Goal: Download file/media

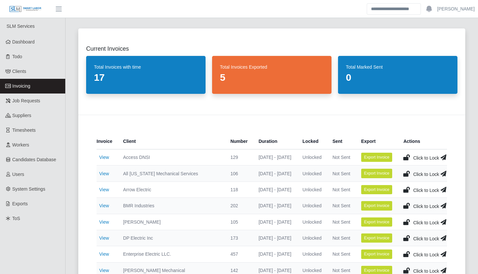
click at [71, 246] on div "Current Invoices Total Invoices with time 17 Total Invoices Exported 5 Total Ma…" at bounding box center [272, 230] width 403 height 418
click at [71, 184] on div "Current Invoices Total Invoices with time 17 Total Invoices Exported 5 Total Ma…" at bounding box center [272, 230] width 403 height 418
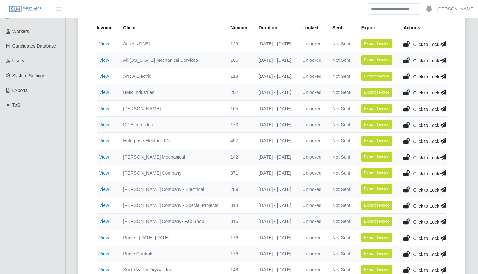
scroll to position [114, 0]
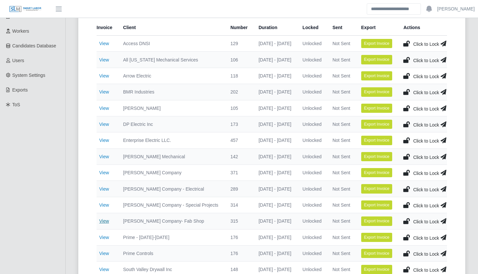
click at [105, 221] on link "View" at bounding box center [104, 220] width 10 height 5
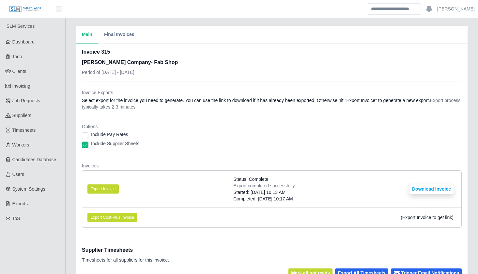
click at [172, 215] on li "Export Cost-Plus Invoice (Export Invoice to get link)" at bounding box center [271, 217] width 379 height 20
click at [172, 214] on li "Export Cost-Plus Invoice (Export Invoice to get link)" at bounding box center [271, 217] width 379 height 20
click at [105, 185] on button "Export Invoice" at bounding box center [103, 188] width 31 height 9
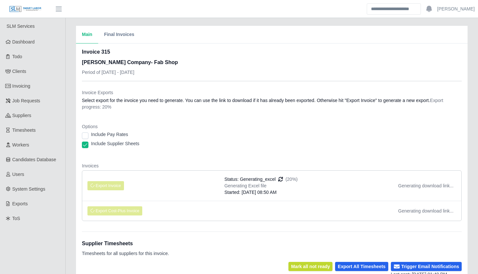
click at [266, 157] on dl "Invoice Exports Select export for the invoice you need to generate. You can use…" at bounding box center [272, 157] width 380 height 137
click at [257, 158] on dl "Invoice Exports Select export for the invoice you need to generate. You can use…" at bounding box center [272, 157] width 380 height 137
click at [256, 156] on dl "Invoice Exports Select export for the invoice you need to generate. You can use…" at bounding box center [272, 157] width 380 height 137
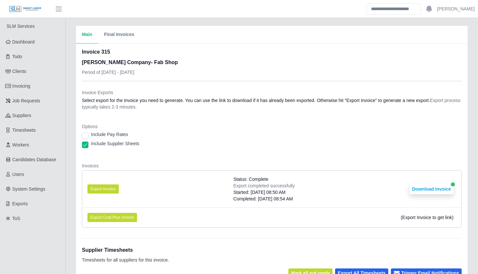
click at [66, 202] on div "Main Final Invoices Invoice 315 [PERSON_NAME] Company- Fab Shop Period of [DATE…" at bounding box center [272, 227] width 413 height 402
click at [68, 203] on div "Main Final Invoices Invoice 315 [PERSON_NAME] Company- Fab Shop Period of [DATE…" at bounding box center [272, 227] width 413 height 402
click at [70, 214] on div "Main Final Invoices Invoice 315 [PERSON_NAME] Company- Fab Shop Period of [DATE…" at bounding box center [272, 227] width 413 height 402
click at [70, 231] on div "Main Final Invoices Invoice 315 [PERSON_NAME] Company- Fab Shop Period of [DATE…" at bounding box center [272, 227] width 413 height 402
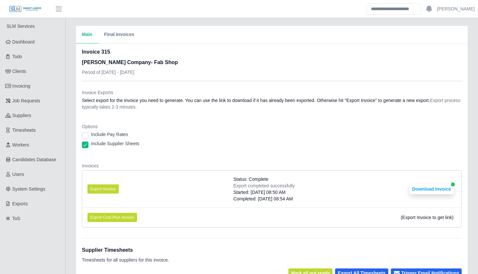
click at [69, 230] on div "Main Final Invoices Invoice 315 [PERSON_NAME] Company- Fab Shop Period of [DATE…" at bounding box center [272, 227] width 413 height 402
click at [69, 227] on div "Main Final Invoices Invoice 315 [PERSON_NAME] Company- Fab Shop Period of [DATE…" at bounding box center [272, 227] width 413 height 402
click at [69, 229] on div "Main Final Invoices Invoice 315 [PERSON_NAME] Company- Fab Shop Period of [DATE…" at bounding box center [272, 227] width 413 height 402
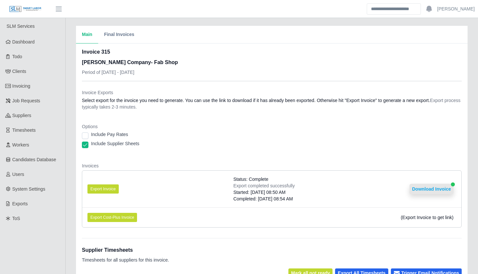
click at [427, 188] on button "Download Invoice" at bounding box center [432, 189] width 44 height 10
click at [71, 130] on div "Main Final Invoices Invoice 315 [PERSON_NAME] Company- Fab Shop Period of [DATE…" at bounding box center [272, 227] width 413 height 402
click at [70, 130] on div "Main Final Invoices Invoice 315 [PERSON_NAME] Company- Fab Shop Period of [DATE…" at bounding box center [272, 227] width 413 height 402
click at [69, 130] on div "Main Final Invoices Invoice 315 [PERSON_NAME] Company- Fab Shop Period of [DATE…" at bounding box center [272, 227] width 413 height 402
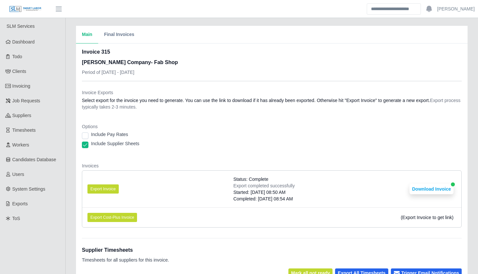
click at [71, 218] on div "Main Final Invoices Invoice 315 [PERSON_NAME] Company- Fab Shop Period of [DATE…" at bounding box center [272, 227] width 413 height 402
click at [69, 218] on div "Main Final Invoices Invoice 315 [PERSON_NAME] Company- Fab Shop Period of [DATE…" at bounding box center [272, 227] width 413 height 402
click at [273, 157] on dl "Invoice Exports Select export for the invoice you need to generate. You can use…" at bounding box center [272, 160] width 380 height 143
click at [69, 188] on div "Main Final Invoices Invoice 315 [PERSON_NAME] Company- Fab Shop Period of [DATE…" at bounding box center [272, 227] width 413 height 402
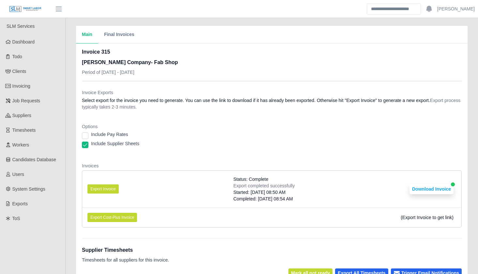
click at [69, 188] on div "Main Final Invoices Invoice 315 [PERSON_NAME] Company- Fab Shop Period of [DATE…" at bounding box center [272, 227] width 413 height 402
click at [71, 233] on div "Main Final Invoices Invoice 315 [PERSON_NAME] Company- Fab Shop Period of [DATE…" at bounding box center [272, 227] width 413 height 402
click at [69, 229] on div "Main Final Invoices Invoice 315 [PERSON_NAME] Company- Fab Shop Period of [DATE…" at bounding box center [272, 227] width 413 height 402
